Goal: Task Accomplishment & Management: Complete application form

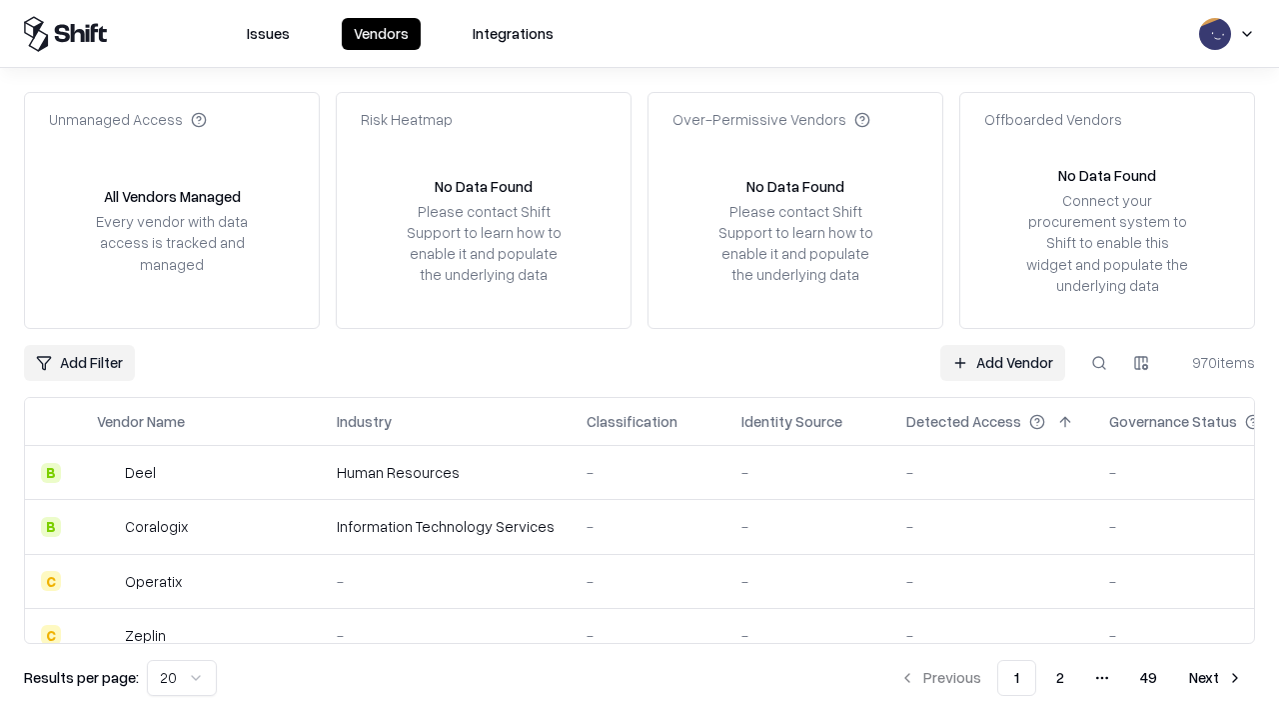
click at [1003, 362] on link "Add Vendor" at bounding box center [1003, 363] width 125 height 36
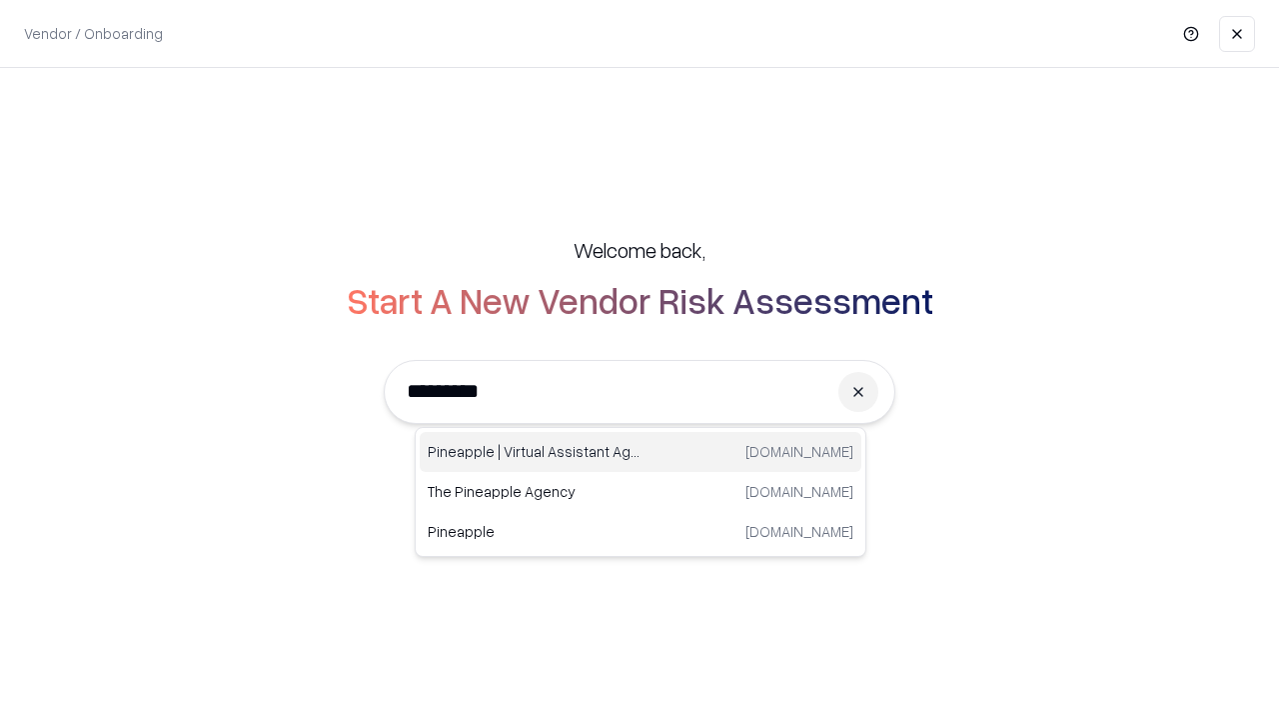
click at [641, 452] on div "Pineapple | Virtual Assistant Agency [DOMAIN_NAME]" at bounding box center [641, 452] width 442 height 40
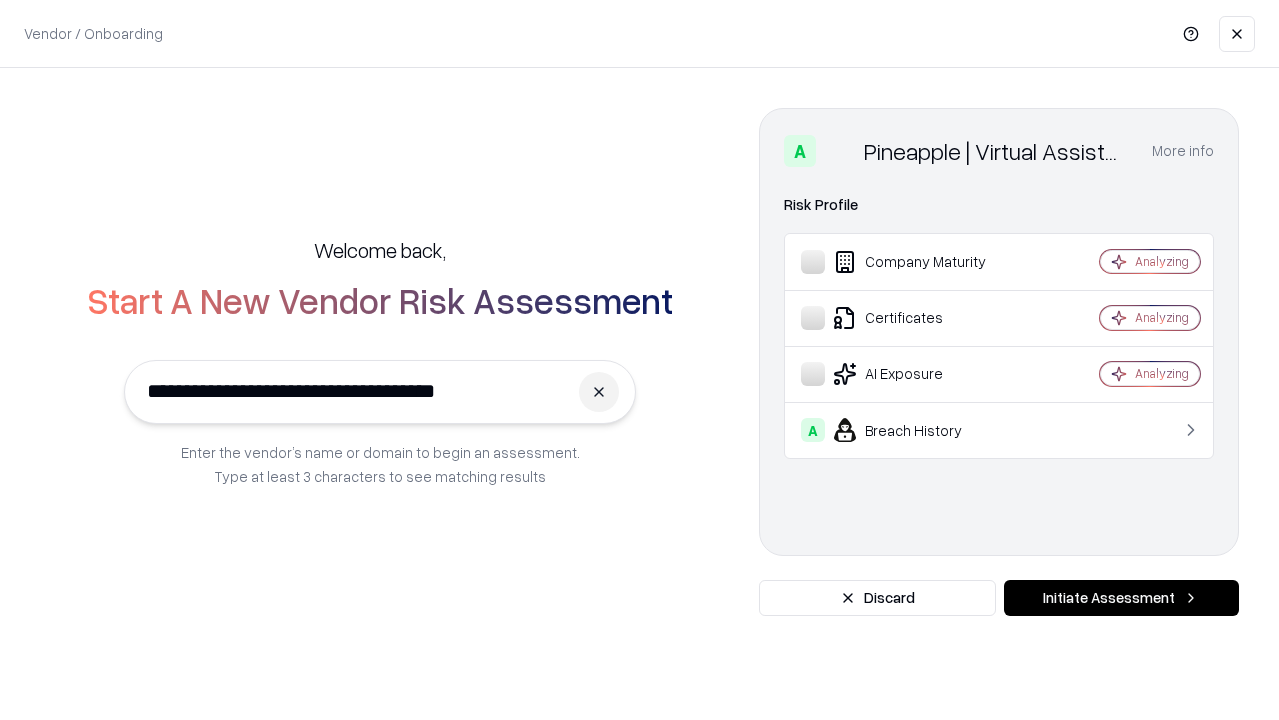
type input "**********"
click at [1122, 598] on button "Initiate Assessment" at bounding box center [1122, 598] width 235 height 36
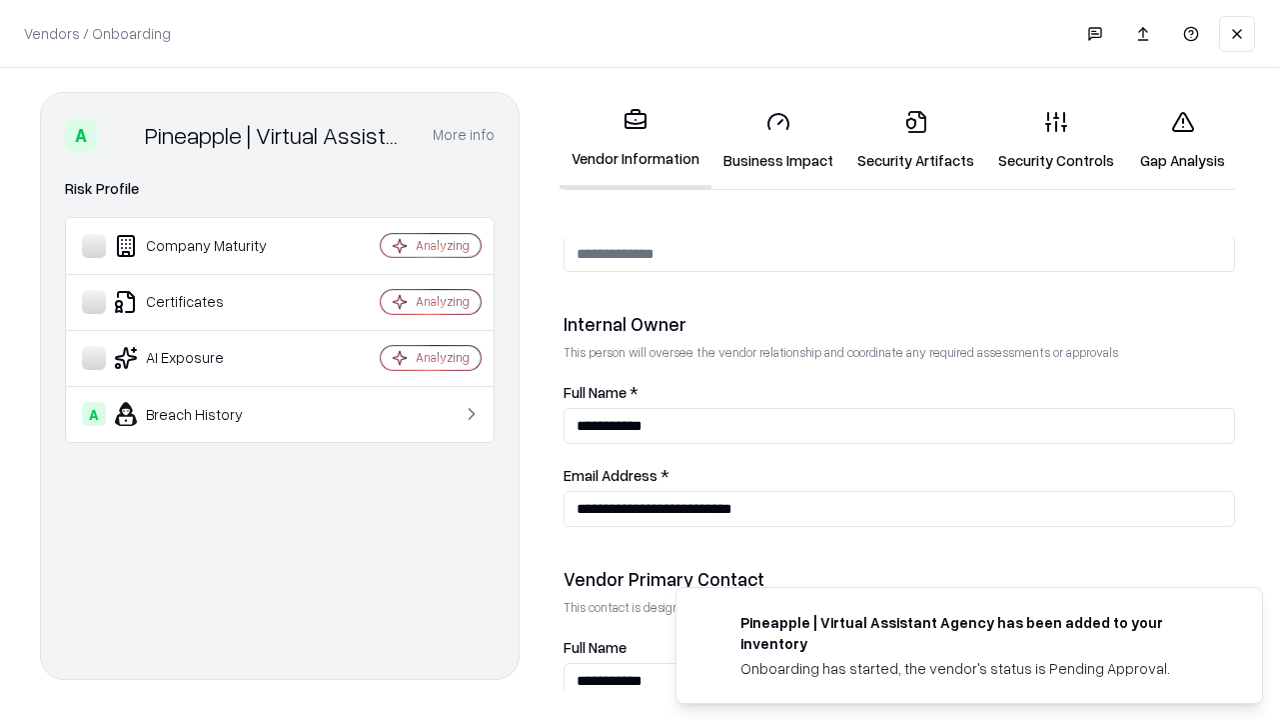
scroll to position [1036, 0]
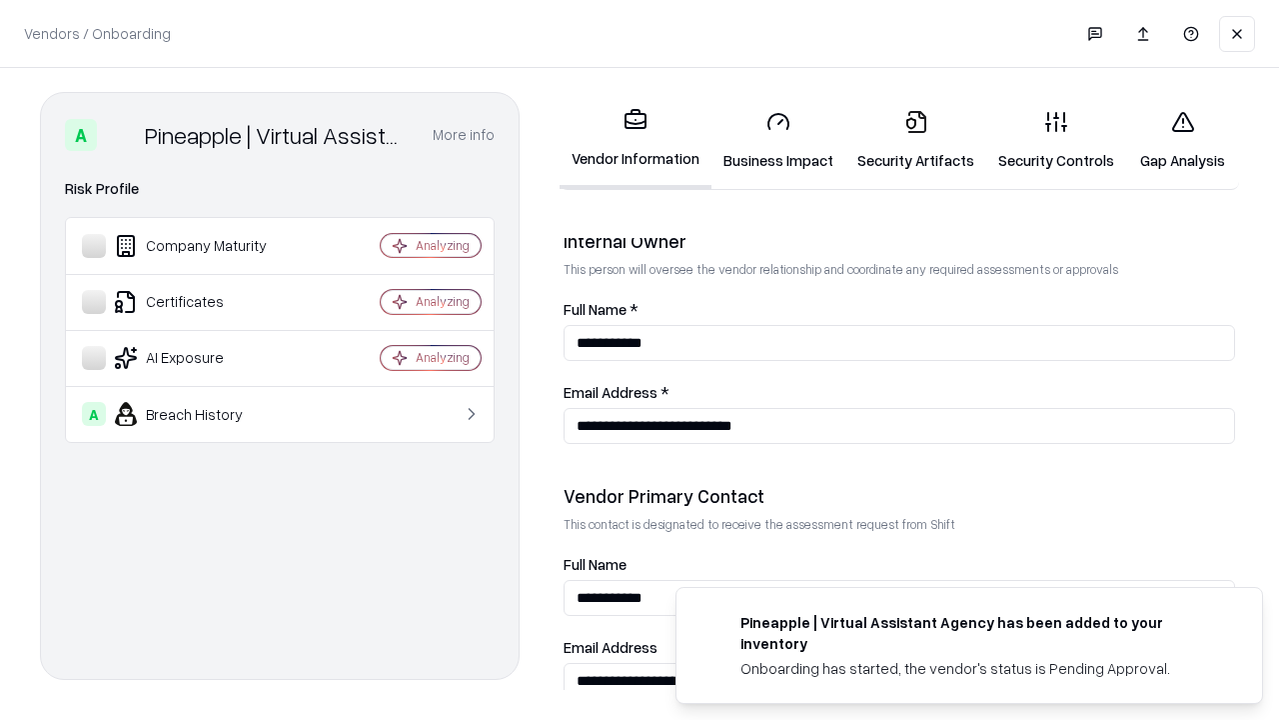
click at [779, 140] on link "Business Impact" at bounding box center [779, 140] width 134 height 93
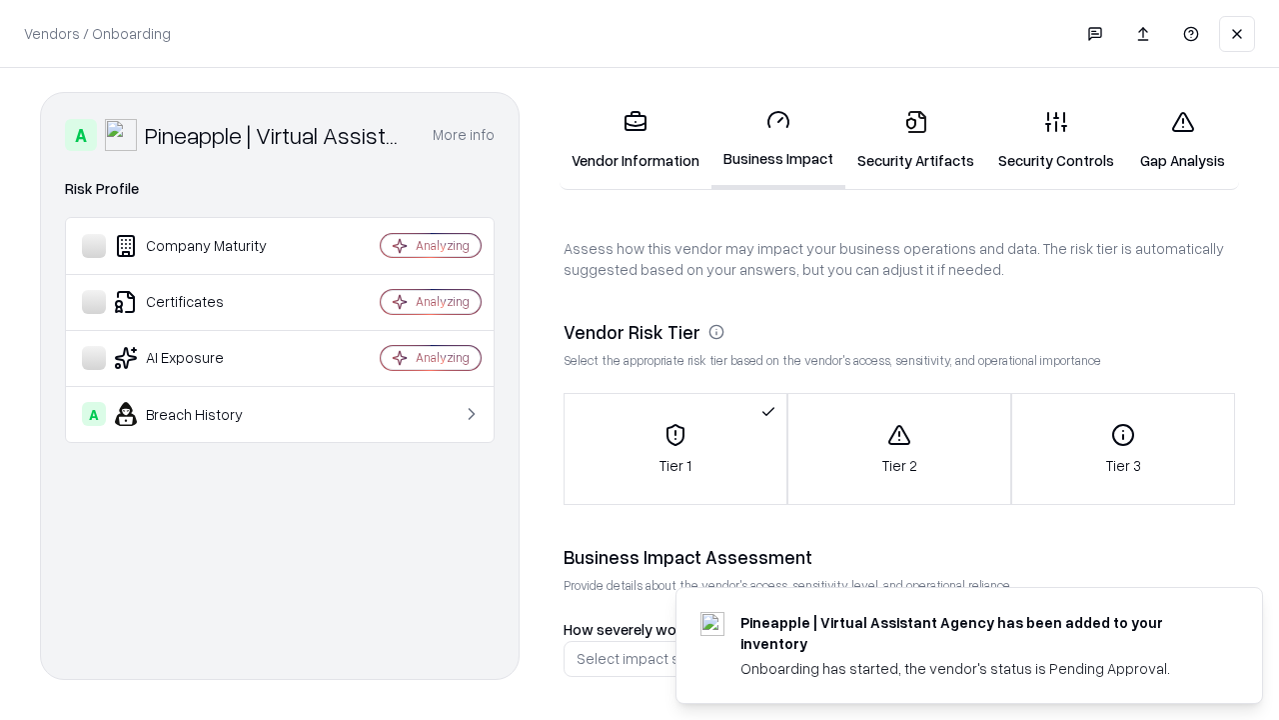
click at [916, 140] on link "Security Artifacts" at bounding box center [916, 140] width 141 height 93
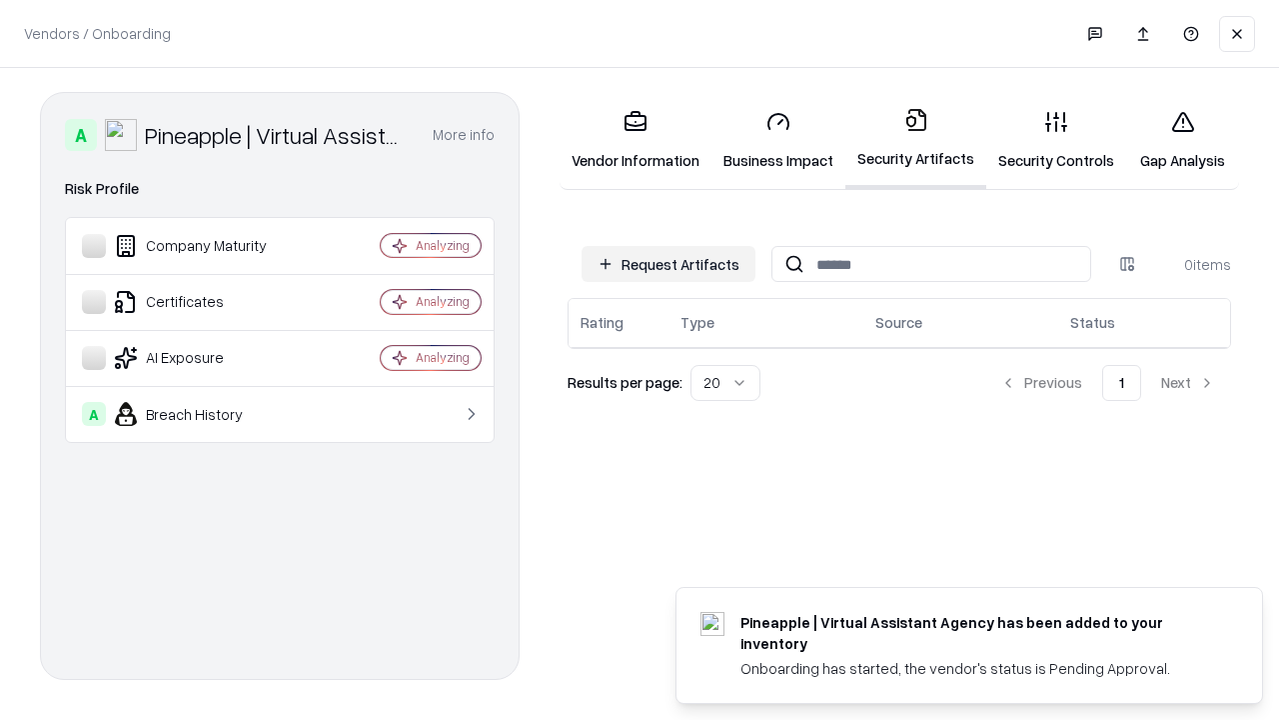
click at [669, 264] on button "Request Artifacts" at bounding box center [669, 264] width 174 height 36
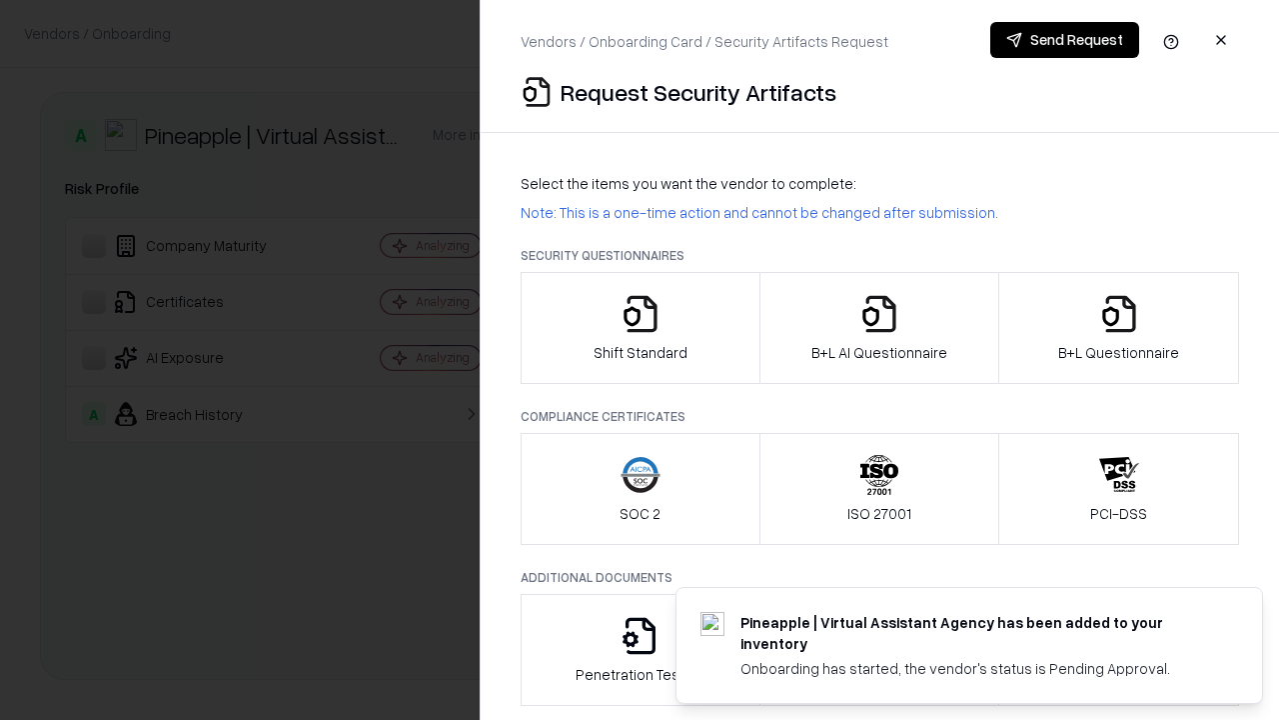
click at [640, 328] on icon "button" at bounding box center [641, 314] width 40 height 40
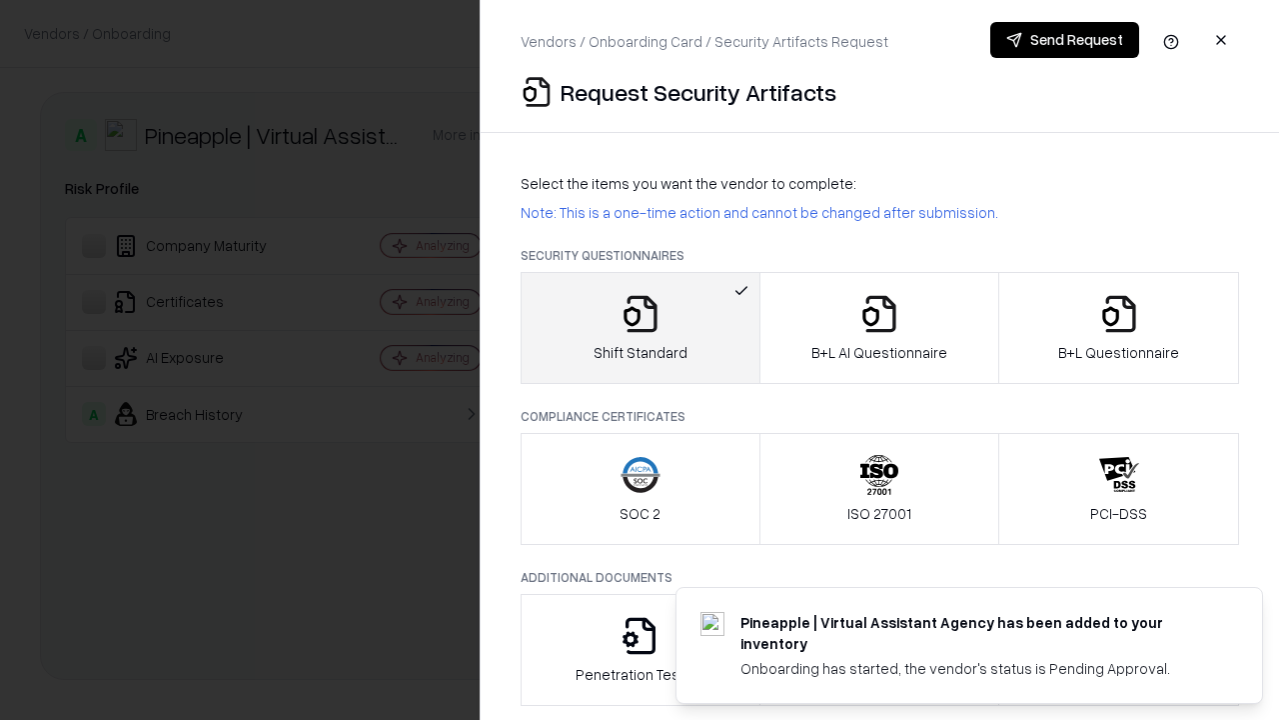
click at [1065, 40] on button "Send Request" at bounding box center [1065, 40] width 149 height 36
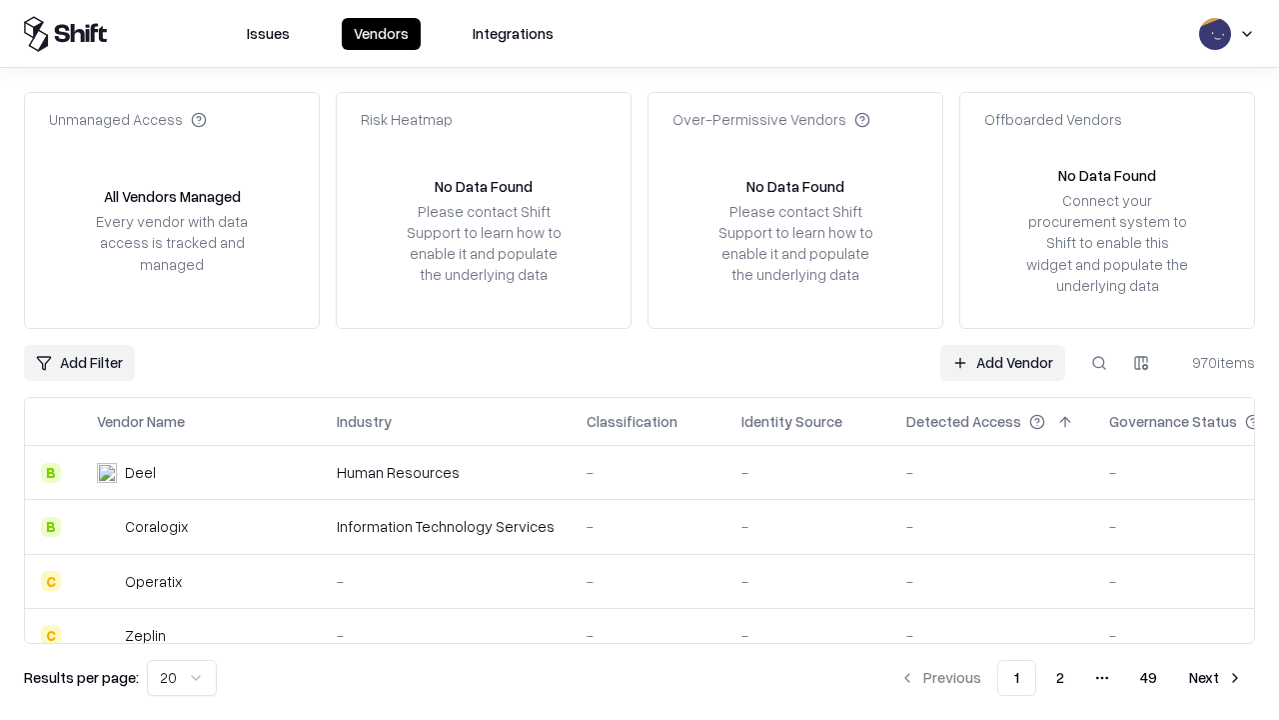
click at [1100, 362] on button at bounding box center [1100, 363] width 36 height 36
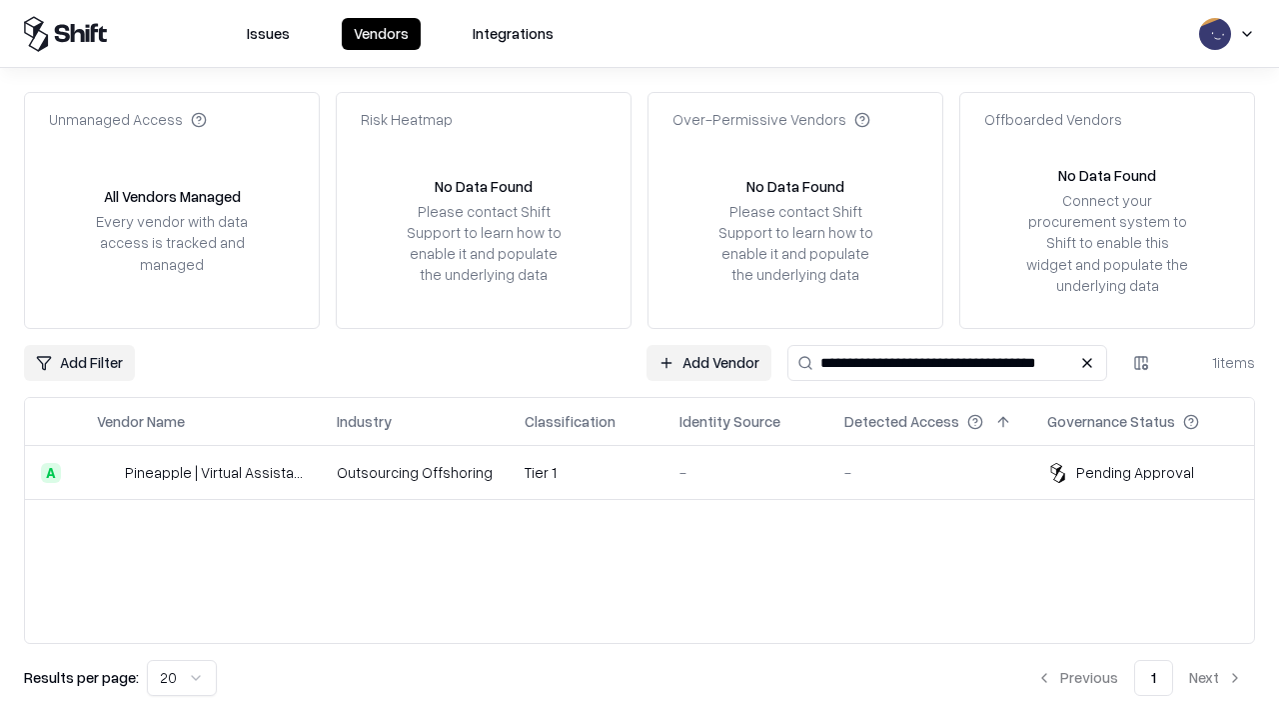
type input "**********"
click at [652, 472] on td "Tier 1" at bounding box center [586, 473] width 155 height 54
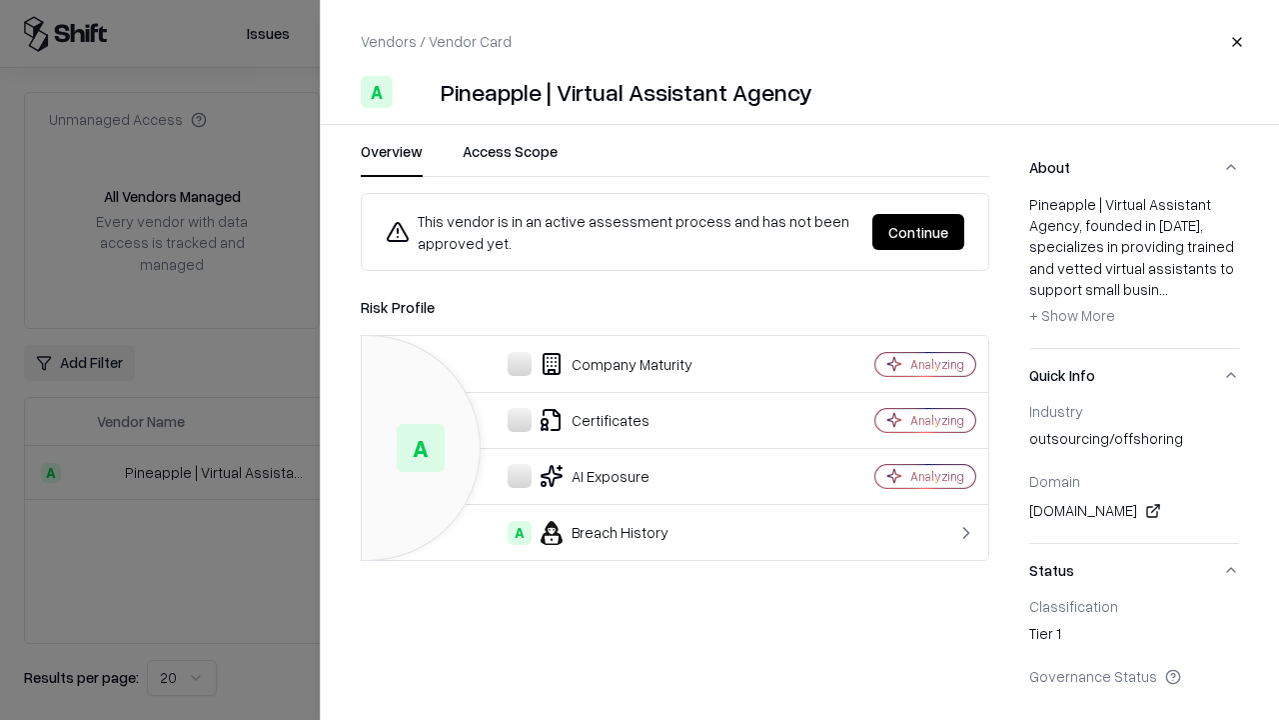
click at [919, 232] on button "Continue" at bounding box center [919, 232] width 92 height 36
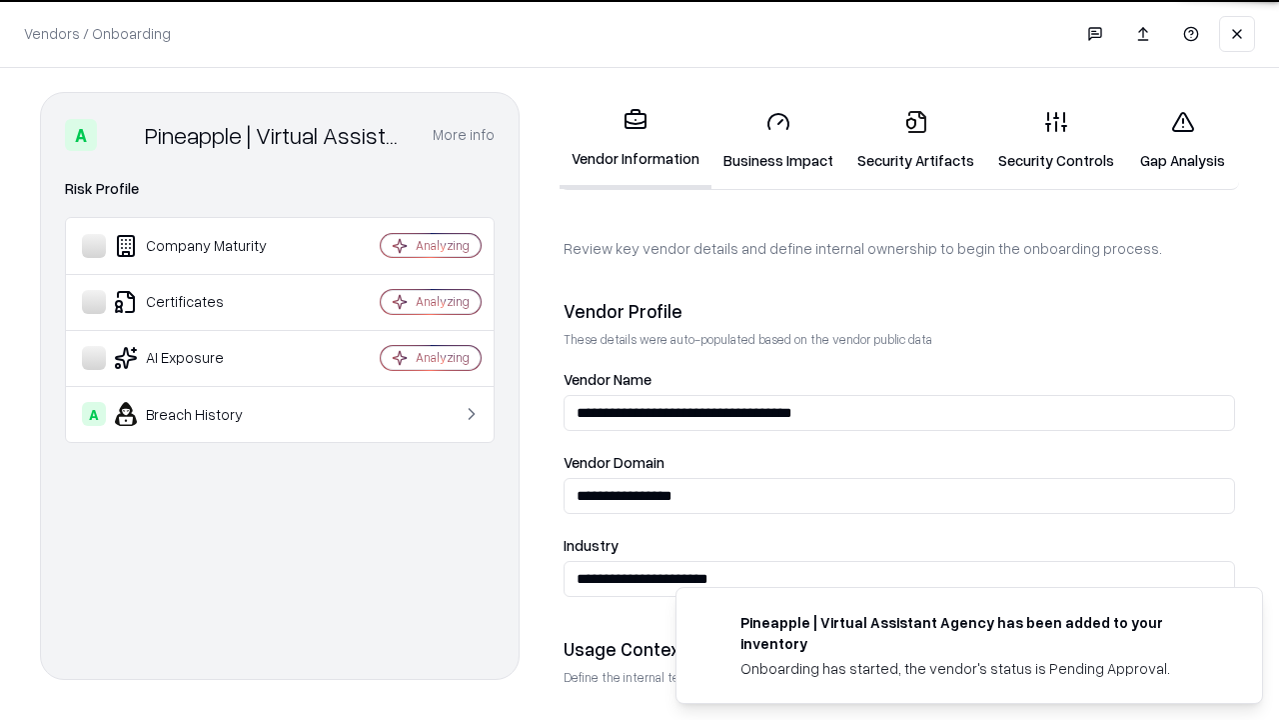
click at [916, 140] on link "Security Artifacts" at bounding box center [916, 140] width 141 height 93
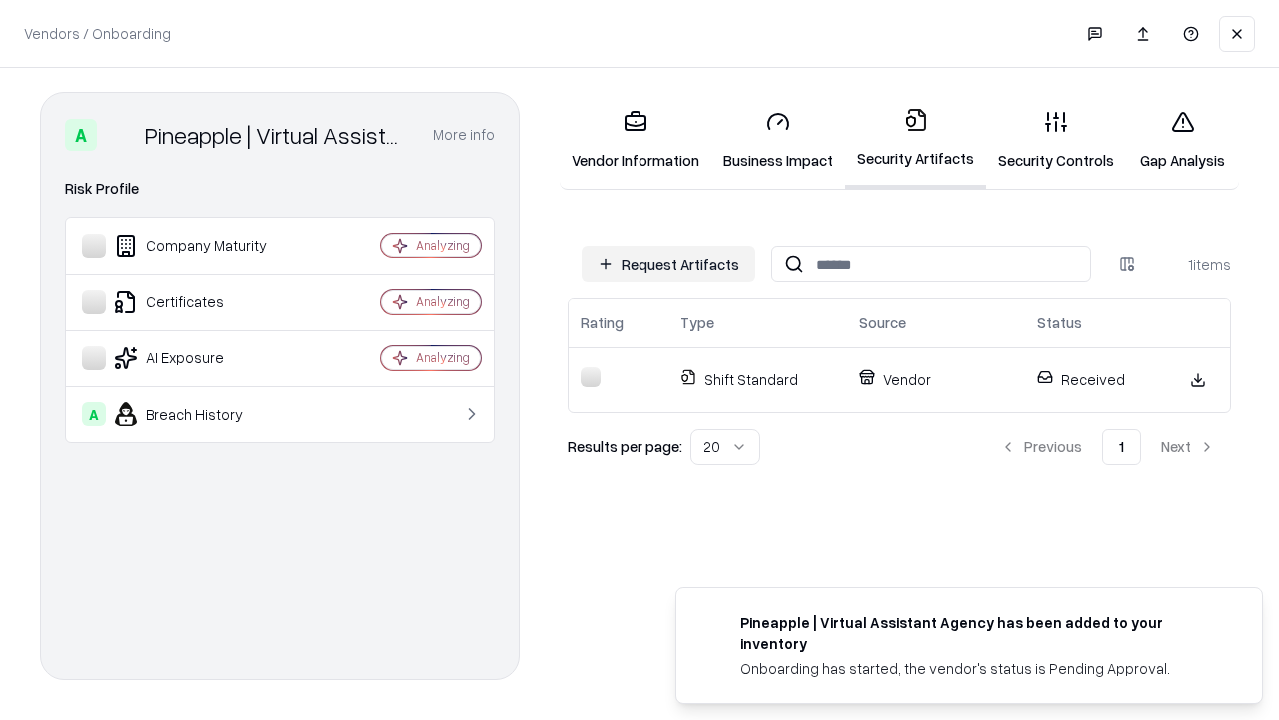
click at [1183, 140] on link "Gap Analysis" at bounding box center [1183, 140] width 113 height 93
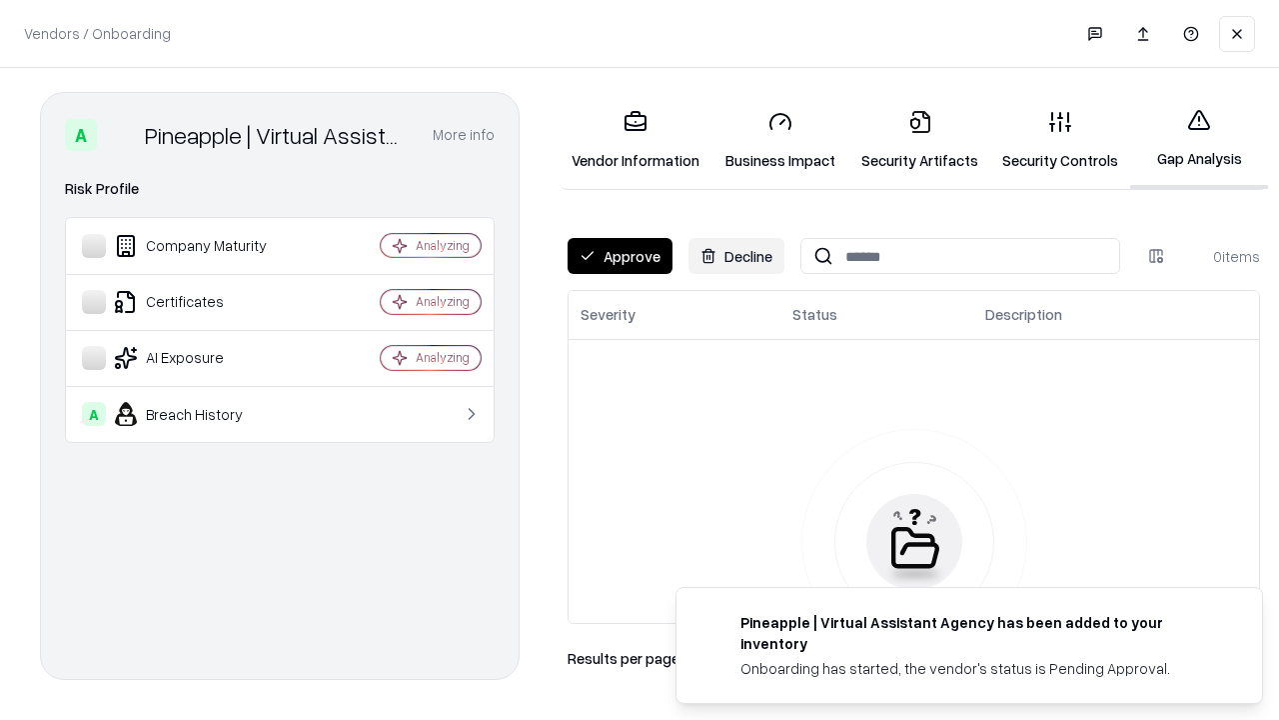
click at [620, 256] on button "Approve" at bounding box center [620, 256] width 105 height 36
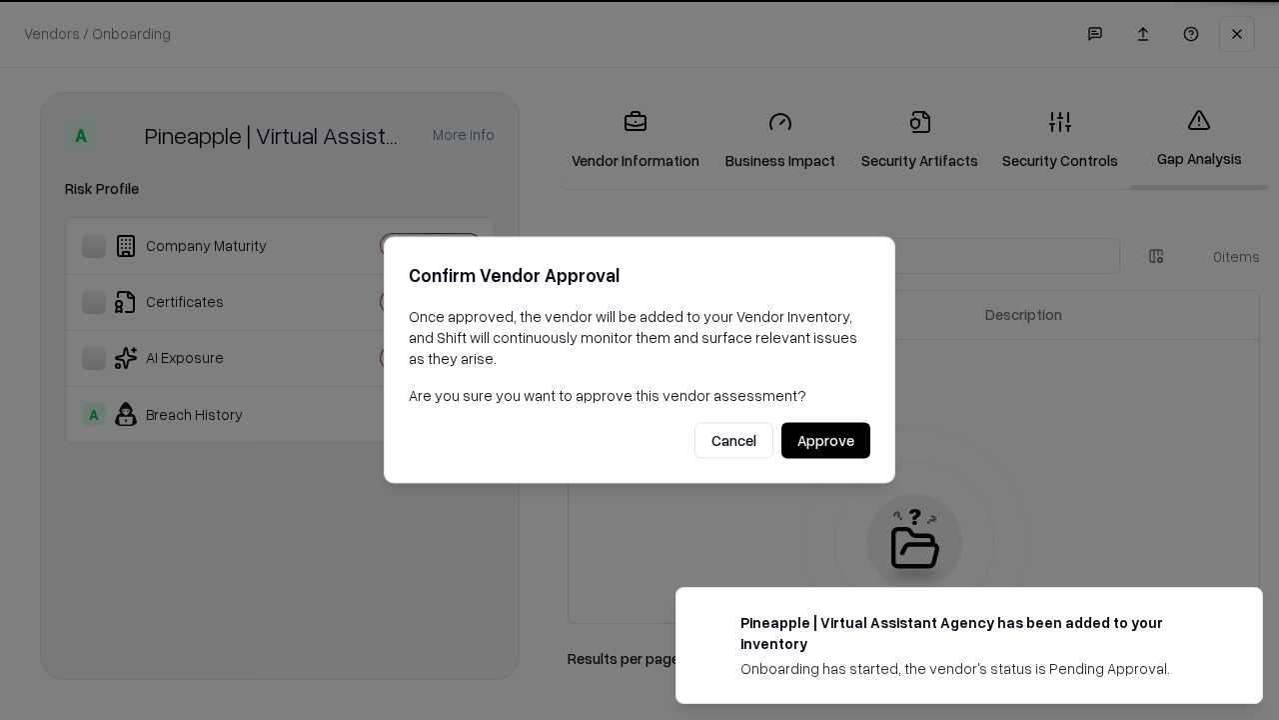
click at [826, 440] on button "Approve" at bounding box center [826, 441] width 89 height 36
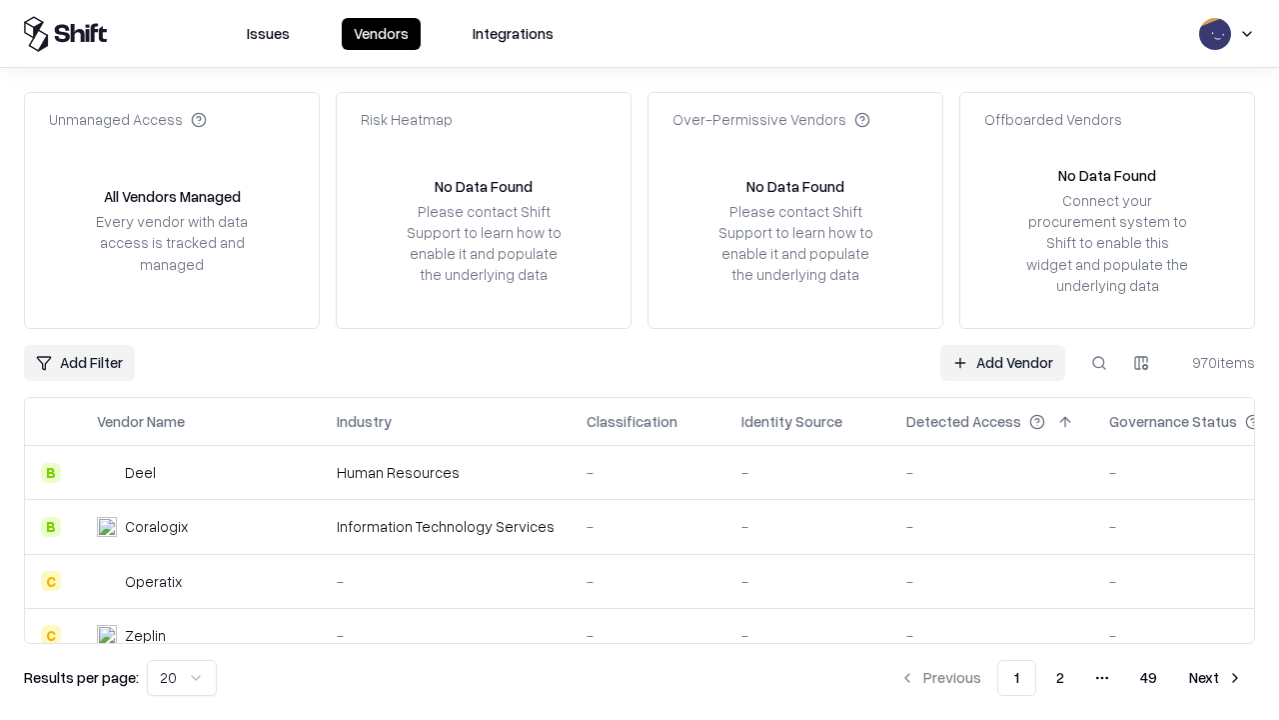
type input "**********"
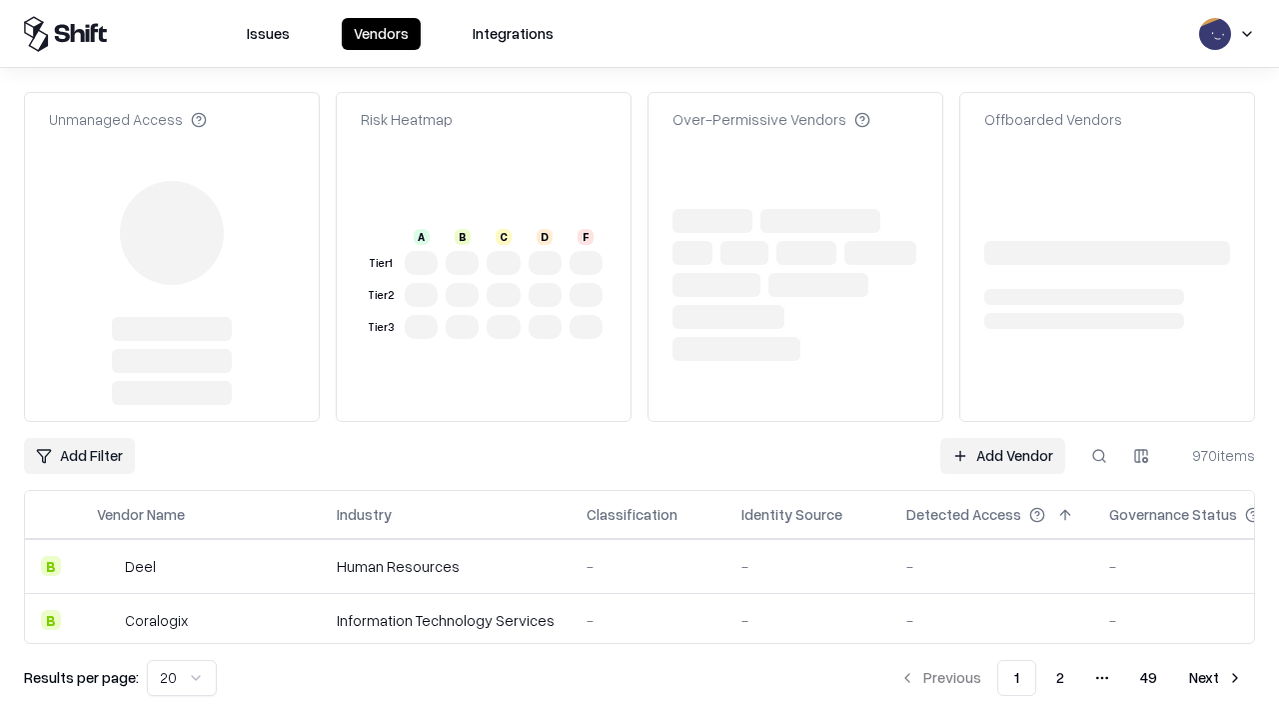
click at [1003, 438] on link "Add Vendor" at bounding box center [1003, 456] width 125 height 36
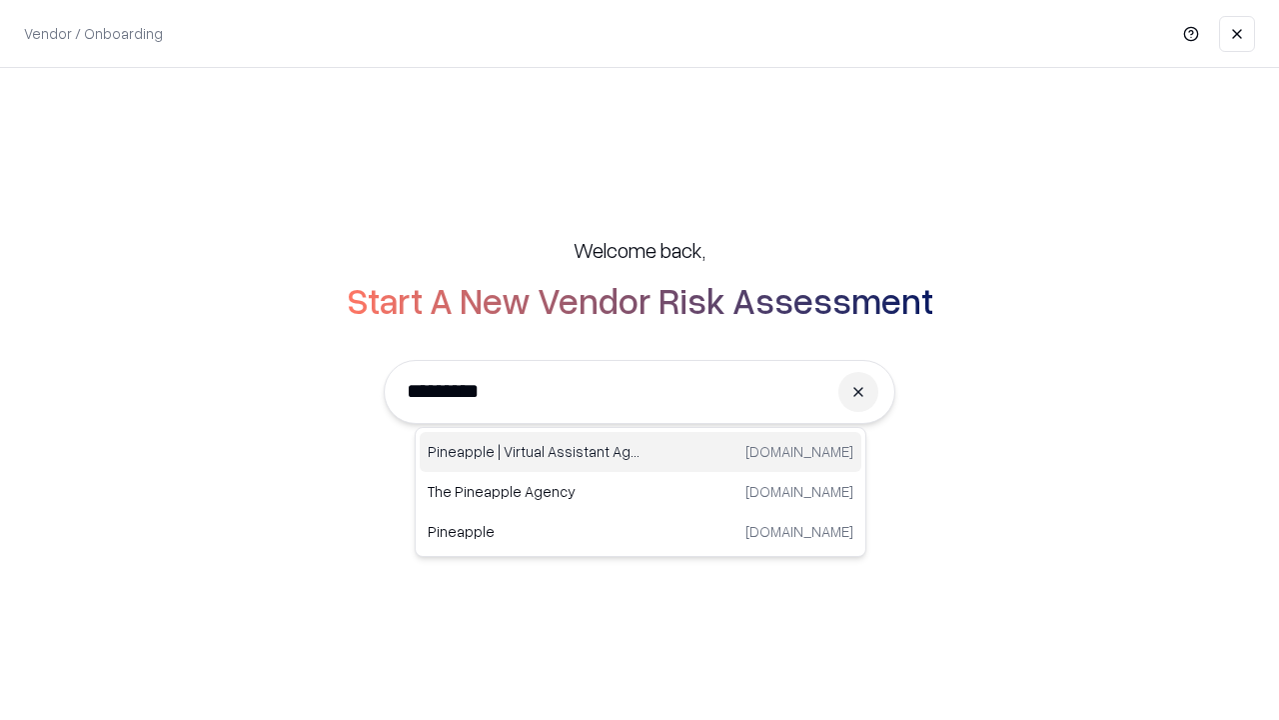
click at [641, 452] on div "Pineapple | Virtual Assistant Agency [DOMAIN_NAME]" at bounding box center [641, 452] width 442 height 40
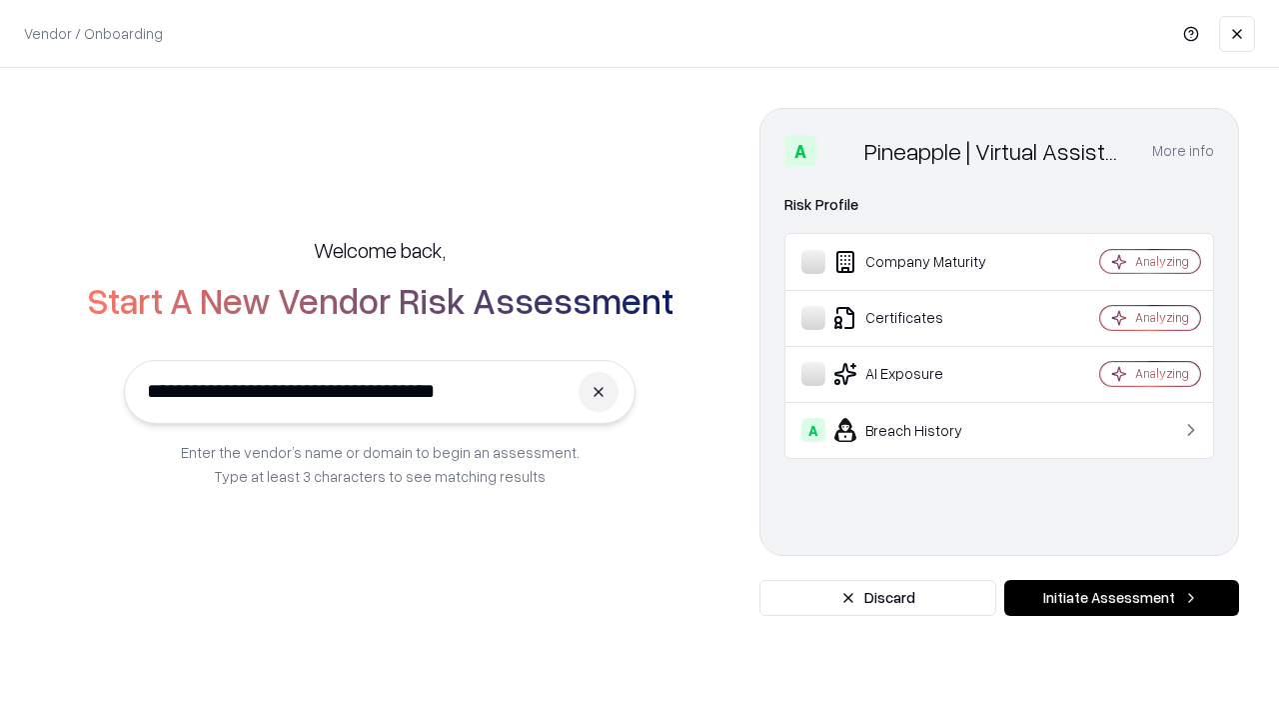
type input "**********"
click at [1122, 598] on button "Initiate Assessment" at bounding box center [1122, 598] width 235 height 36
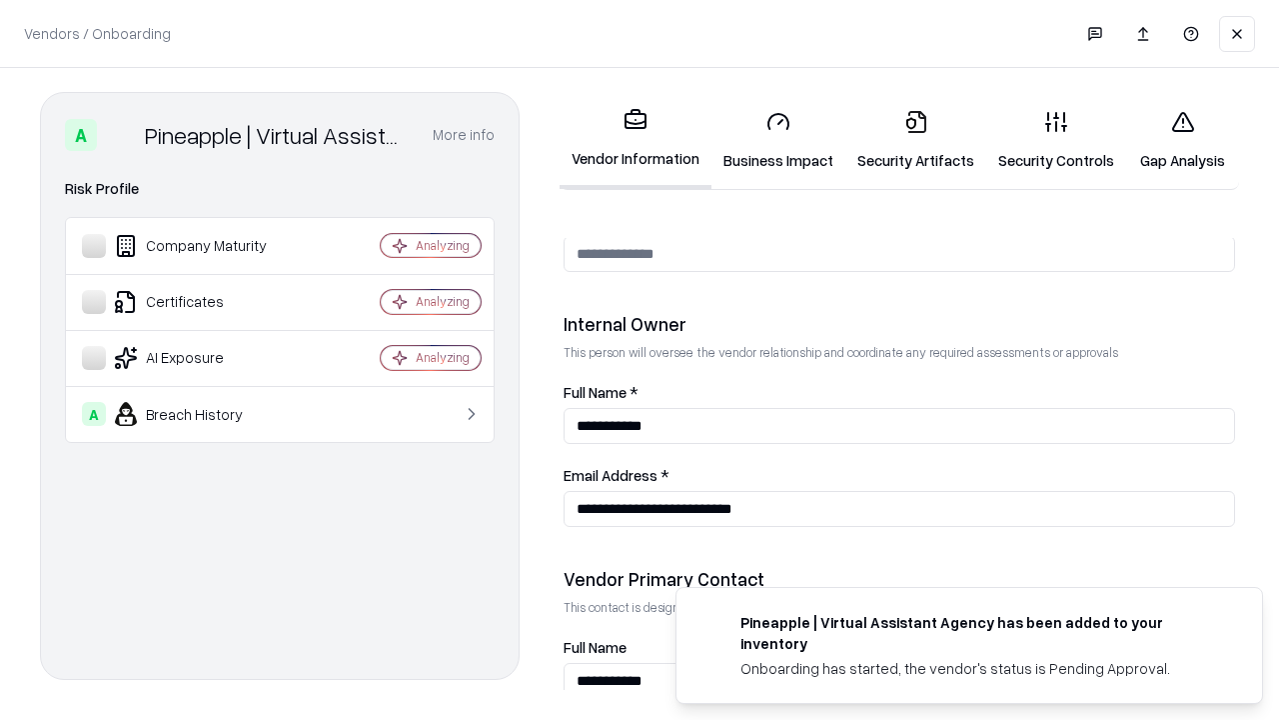
scroll to position [1036, 0]
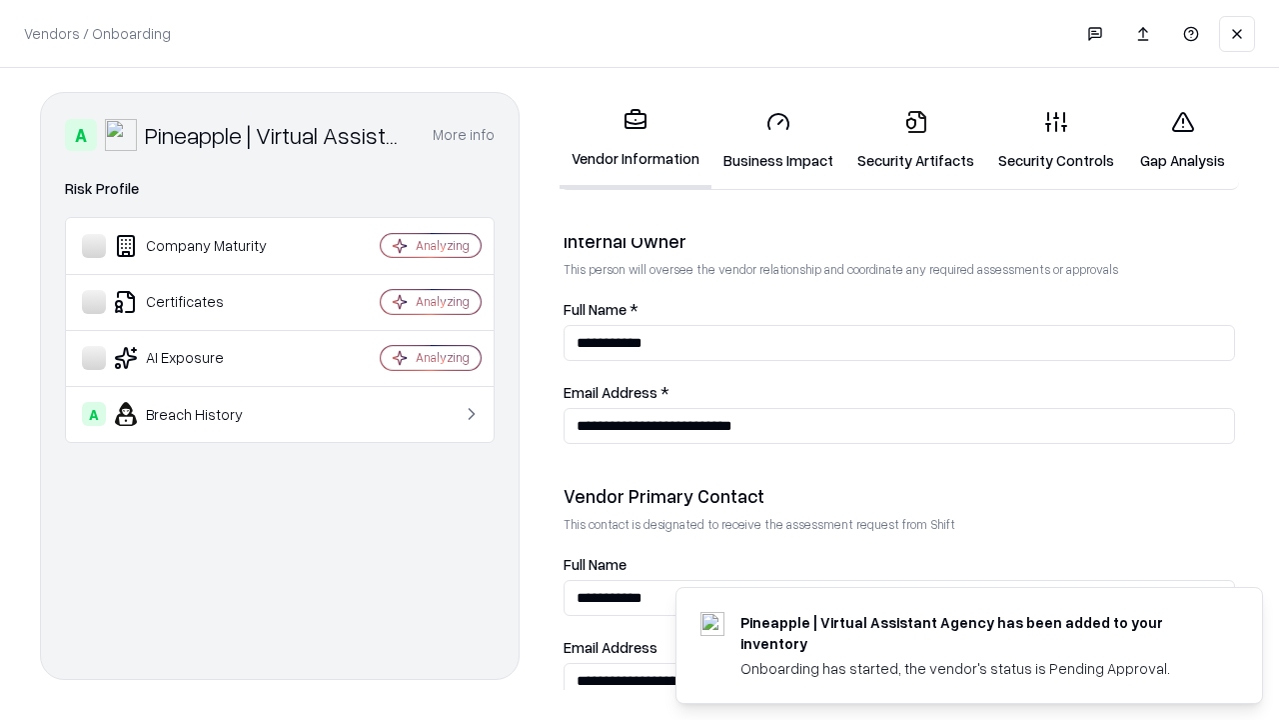
click at [1183, 140] on link "Gap Analysis" at bounding box center [1183, 140] width 113 height 93
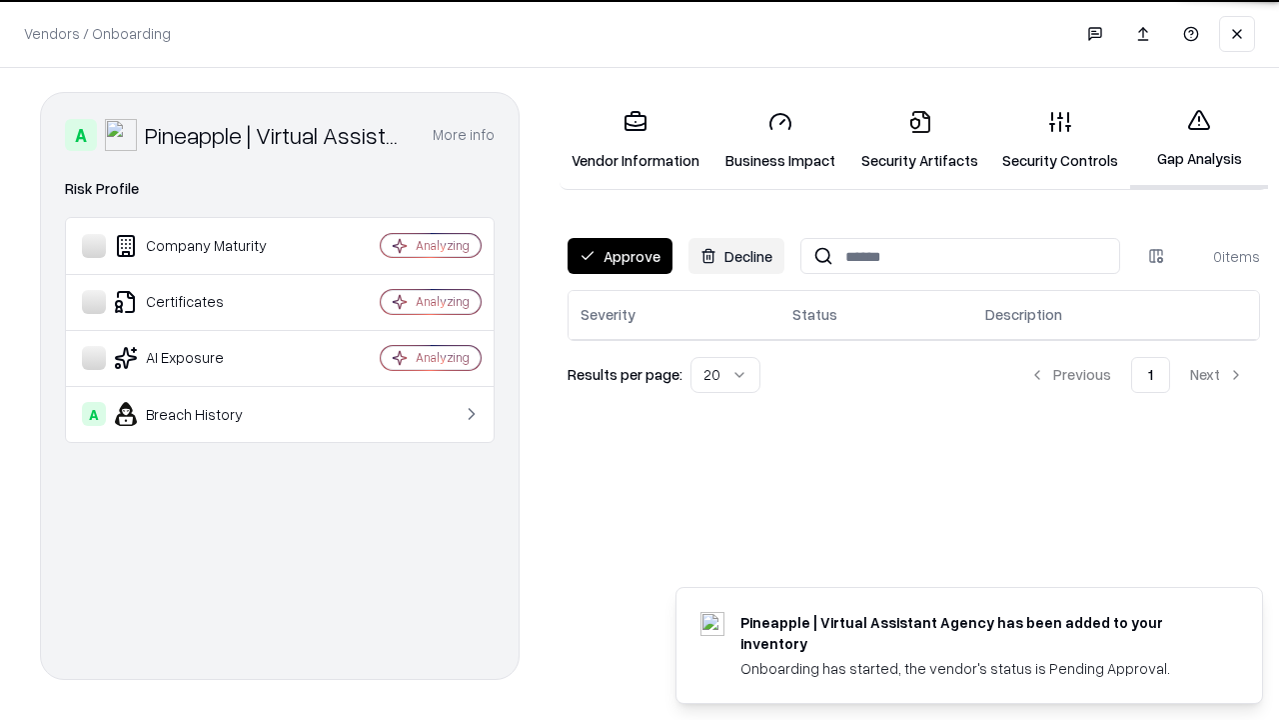
click at [620, 256] on button "Approve" at bounding box center [620, 256] width 105 height 36
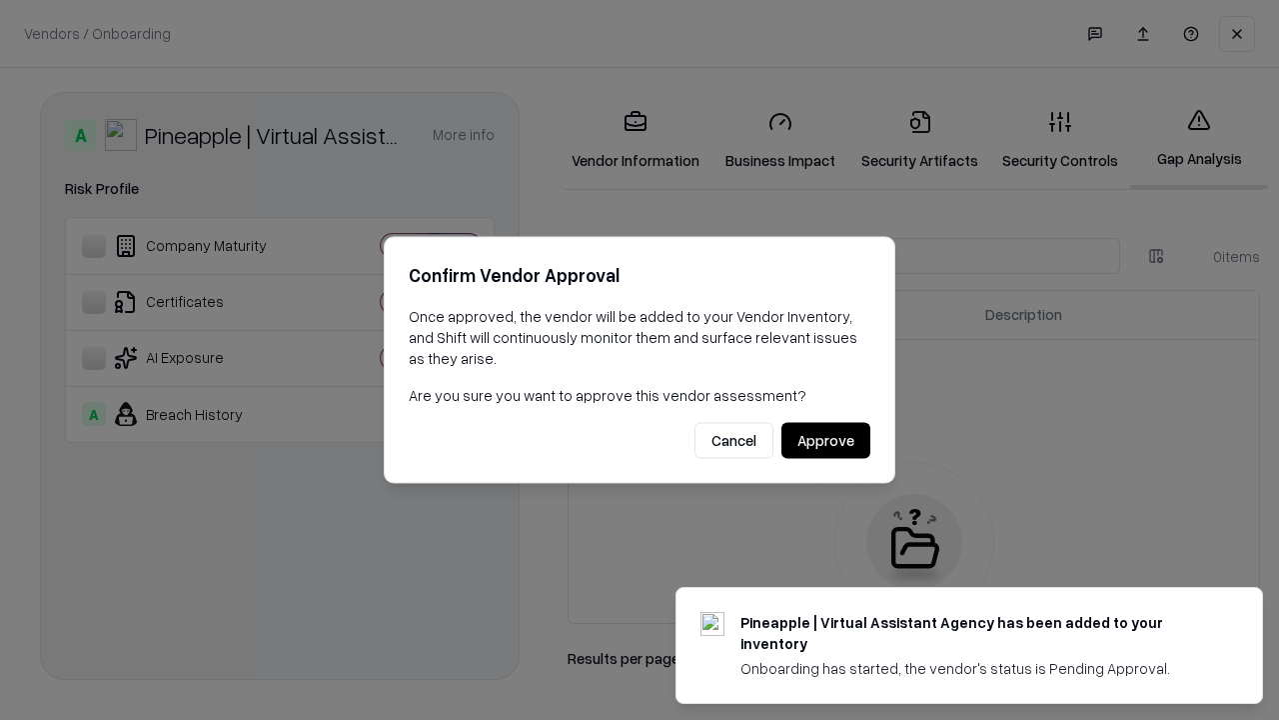
click at [826, 440] on button "Approve" at bounding box center [826, 441] width 89 height 36
